Goal: Subscribe to service/newsletter

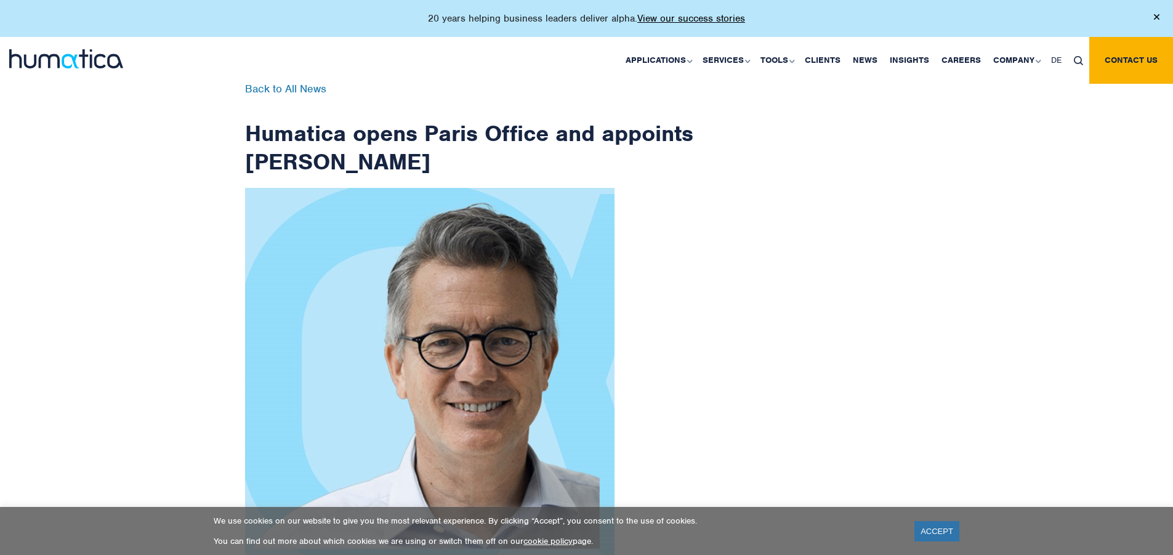
scroll to position [1965, 0]
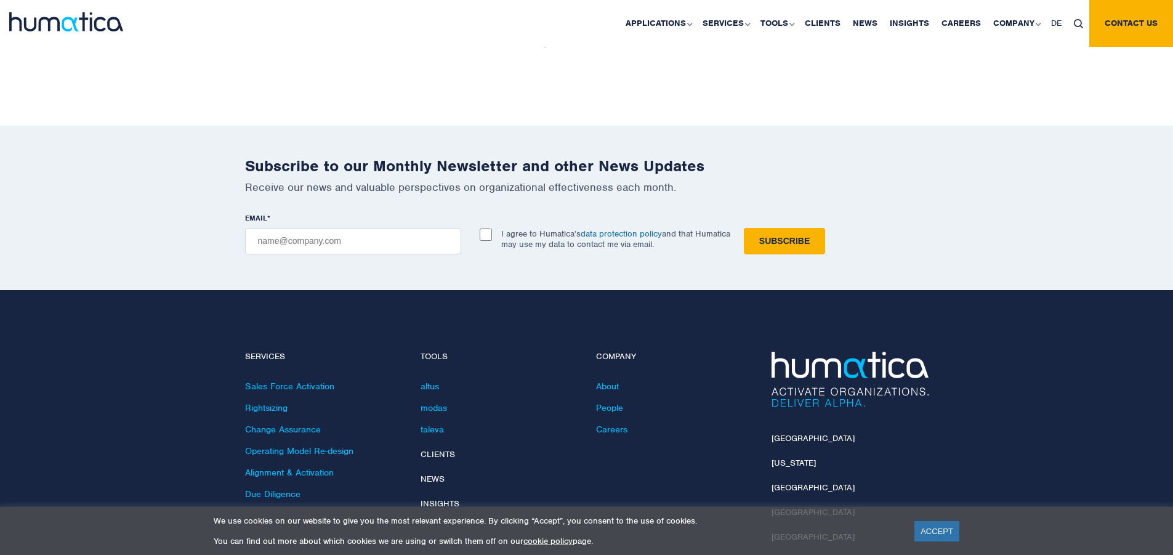
checkbox input "true"
type input "[EMAIL_ADDRESS][DOMAIN_NAME]"
click at [744, 228] on input "Subscribe" at bounding box center [784, 241] width 81 height 26
